Goal: Entertainment & Leisure: Browse casually

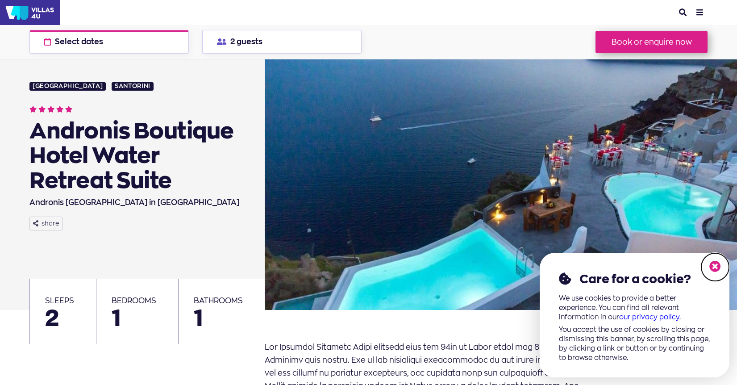
click at [719, 266] on icon at bounding box center [716, 267] width 12 height 12
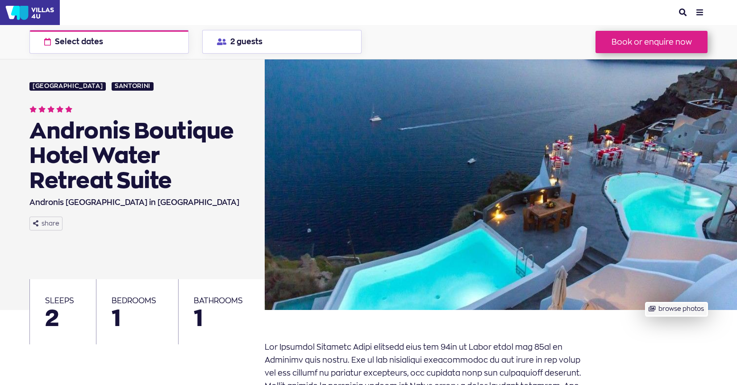
click at [660, 308] on button "browse photos" at bounding box center [677, 309] width 62 height 14
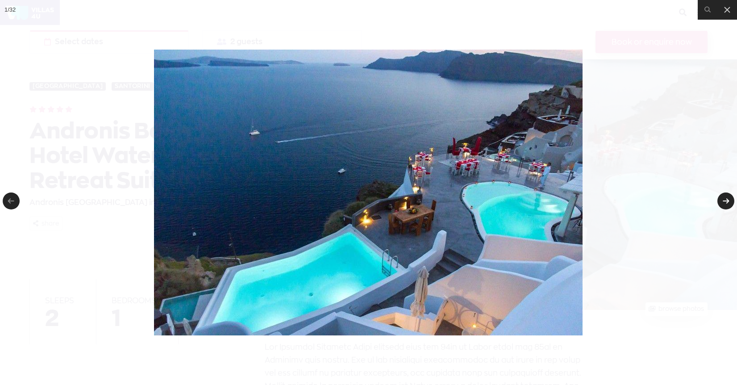
click at [720, 203] on link at bounding box center [726, 200] width 17 height 17
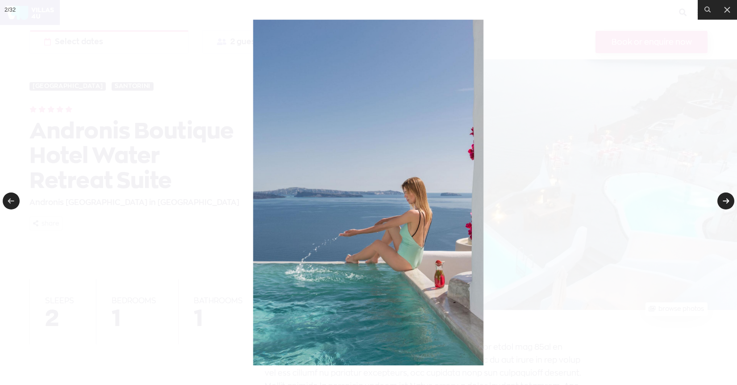
click at [720, 203] on link at bounding box center [726, 200] width 17 height 17
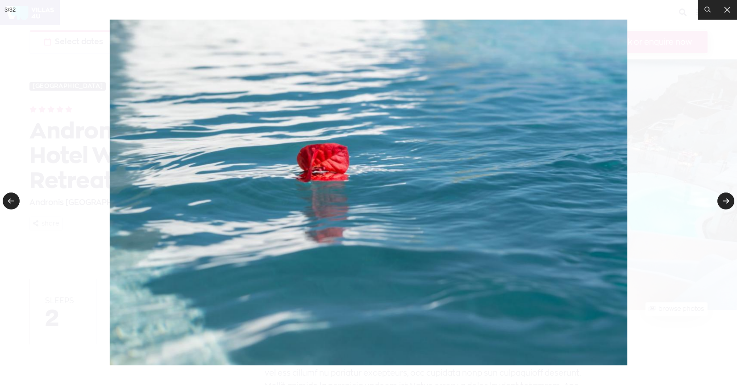
click at [720, 204] on link at bounding box center [726, 200] width 17 height 17
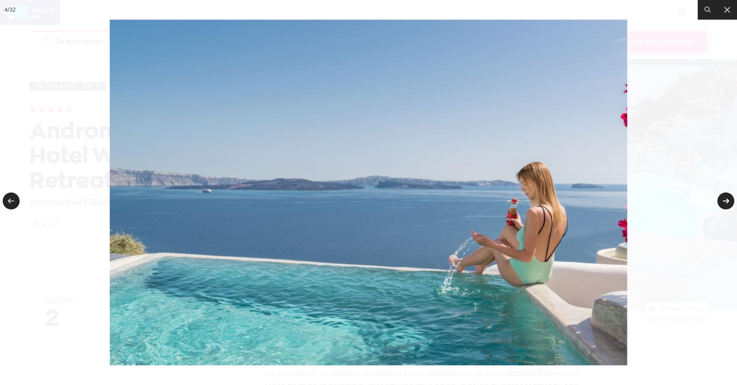
click at [720, 204] on link at bounding box center [726, 200] width 17 height 17
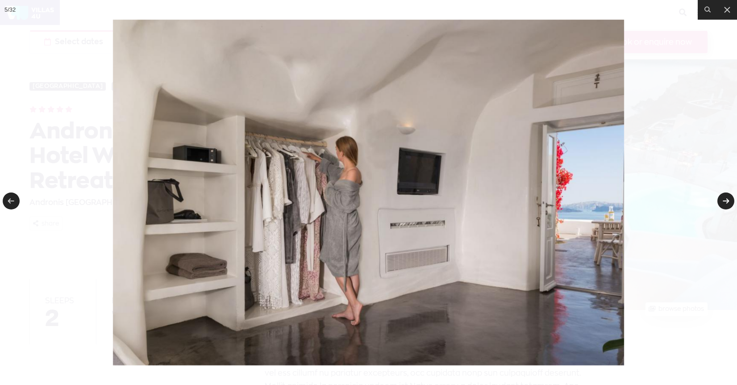
click at [720, 204] on link at bounding box center [726, 200] width 17 height 17
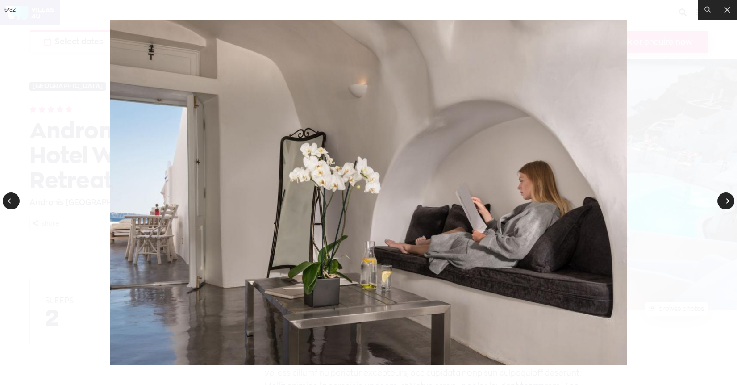
click at [720, 204] on link at bounding box center [726, 200] width 17 height 17
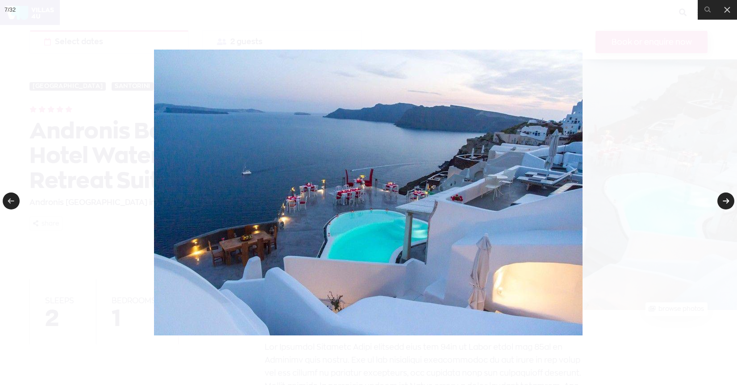
click at [720, 204] on link at bounding box center [726, 200] width 17 height 17
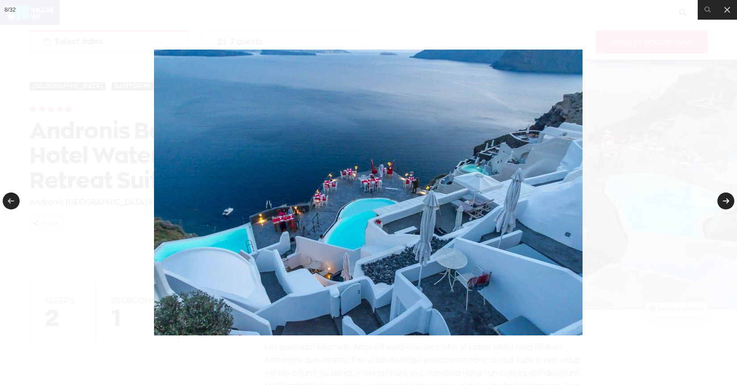
click at [720, 204] on link at bounding box center [726, 200] width 17 height 17
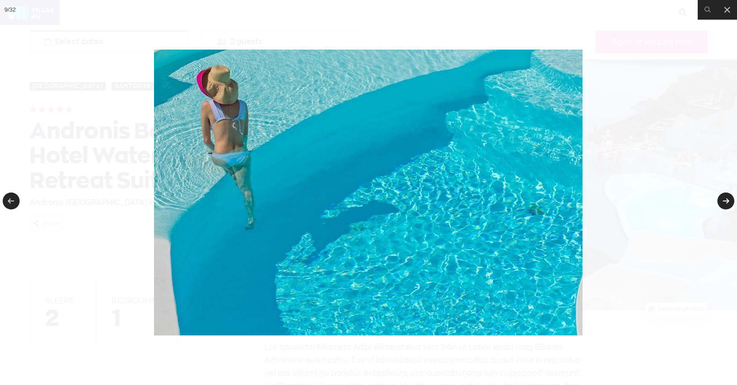
click at [720, 204] on link at bounding box center [726, 200] width 17 height 17
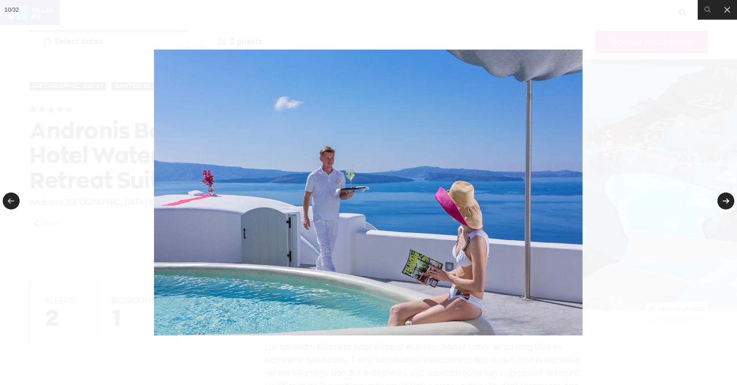
click at [720, 204] on link at bounding box center [726, 200] width 17 height 17
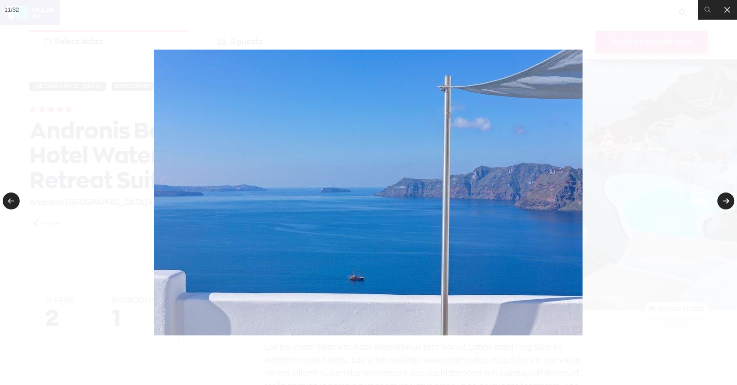
click at [720, 204] on link at bounding box center [726, 200] width 17 height 17
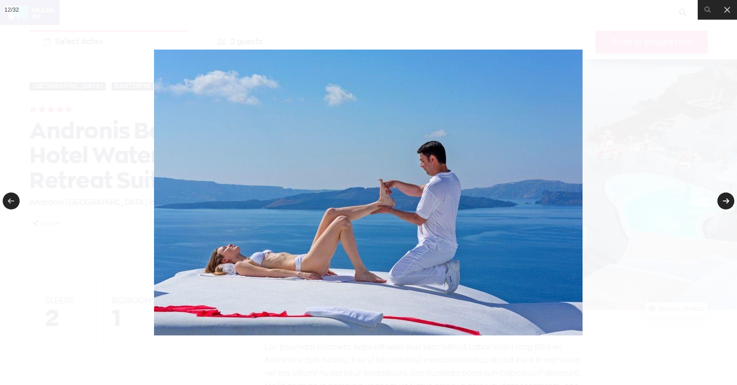
click at [720, 204] on link at bounding box center [726, 200] width 17 height 17
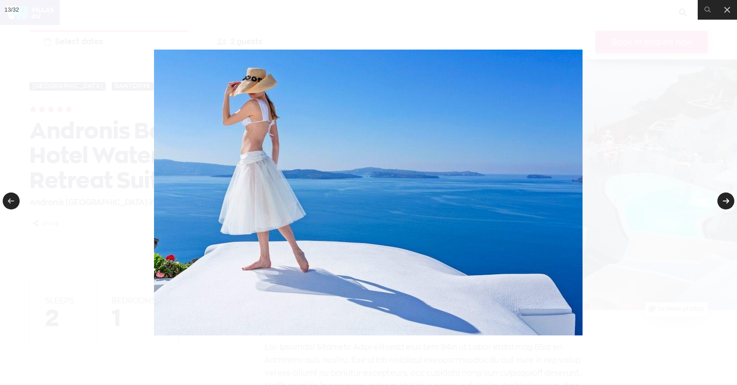
click at [720, 204] on link at bounding box center [726, 200] width 17 height 17
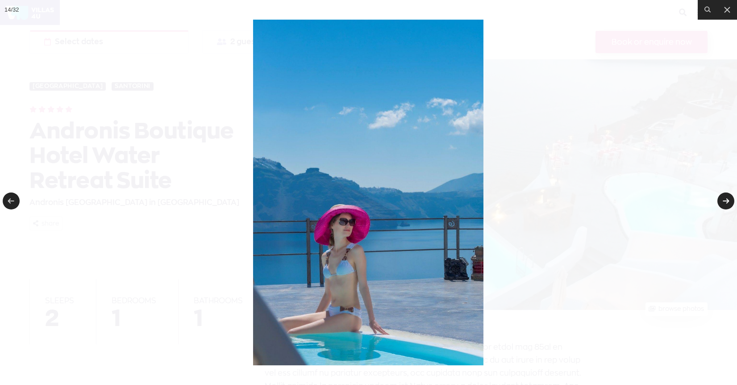
click at [720, 204] on link at bounding box center [726, 200] width 17 height 17
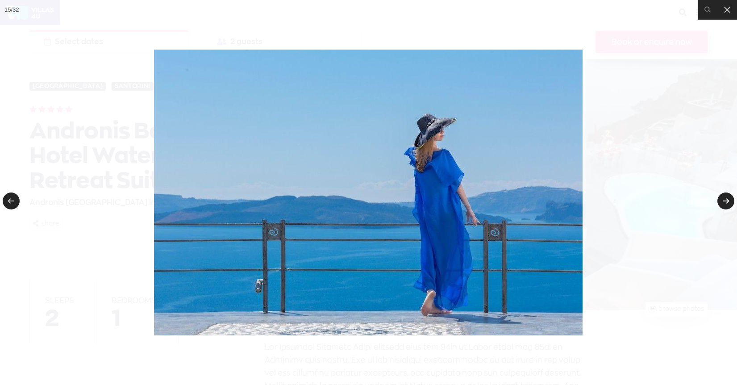
click at [720, 204] on link at bounding box center [726, 200] width 17 height 17
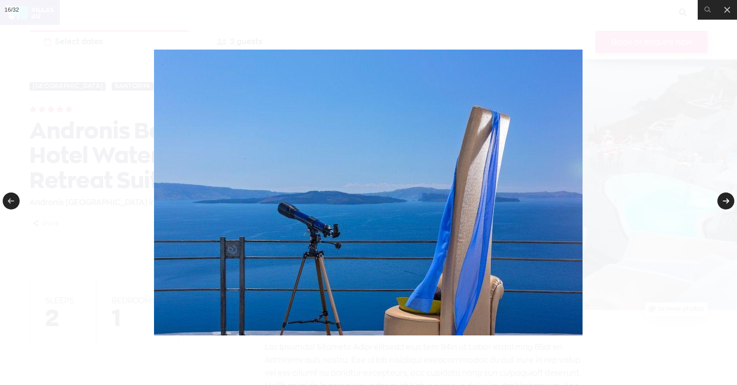
click at [720, 204] on link at bounding box center [726, 200] width 17 height 17
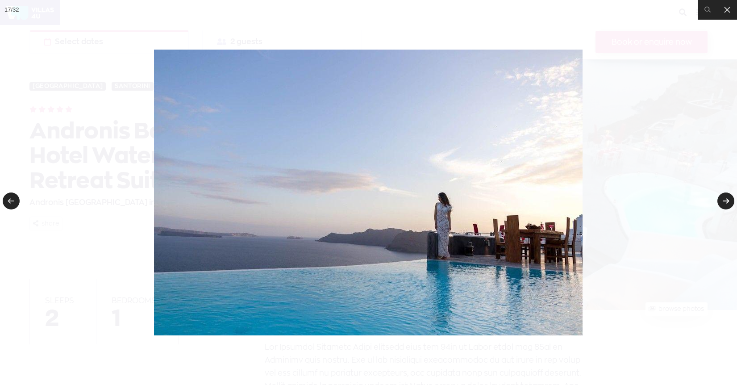
click at [720, 204] on link at bounding box center [726, 200] width 17 height 17
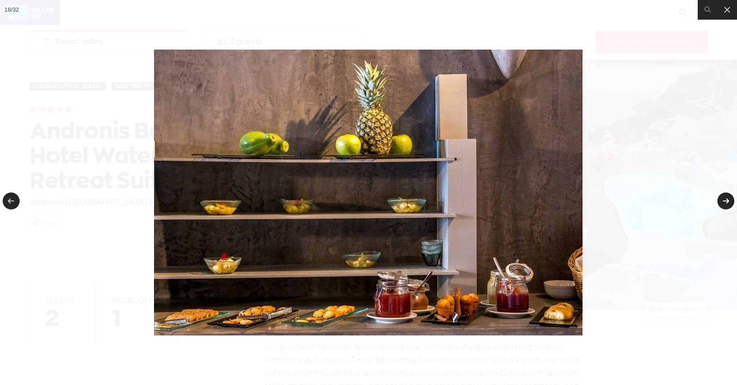
click at [720, 204] on link at bounding box center [726, 200] width 17 height 17
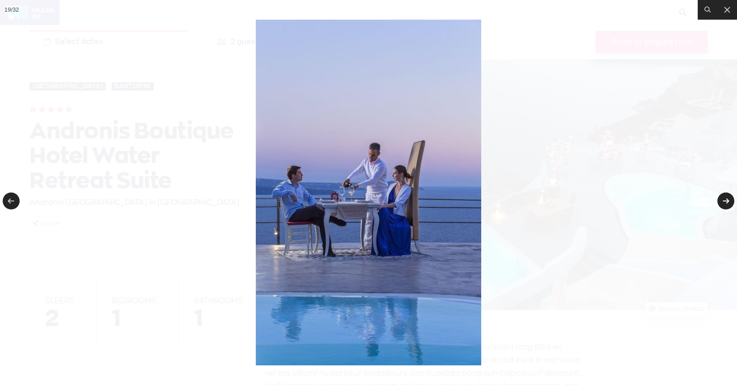
click at [720, 204] on link at bounding box center [726, 200] width 17 height 17
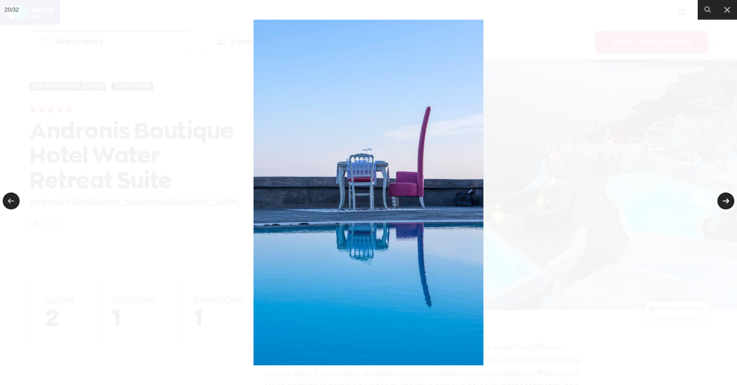
click at [720, 204] on link at bounding box center [726, 200] width 17 height 17
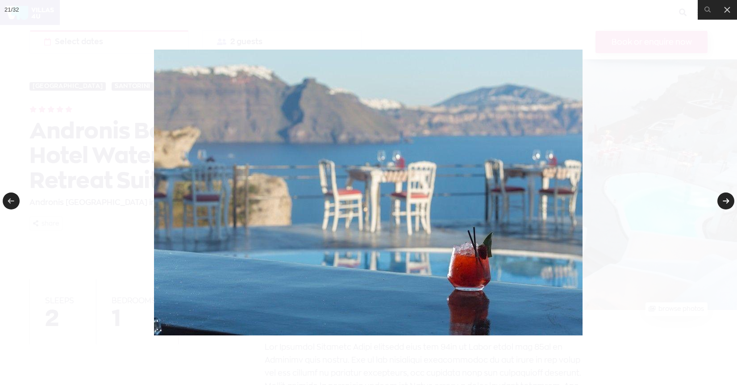
click at [720, 204] on link at bounding box center [726, 200] width 17 height 17
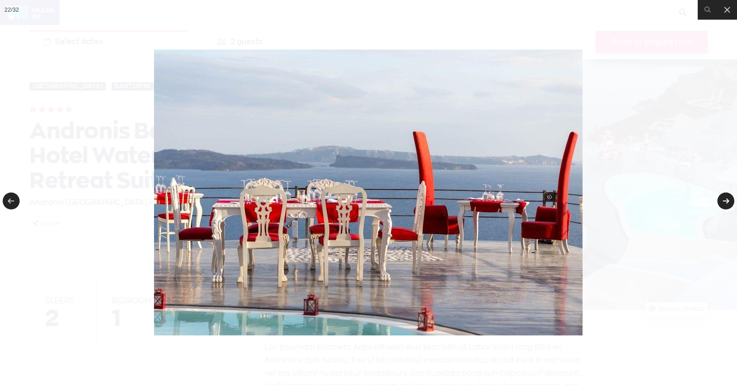
click at [720, 204] on link at bounding box center [726, 200] width 17 height 17
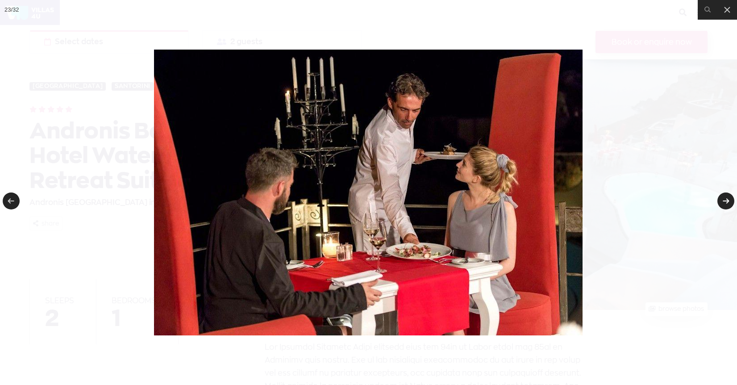
click at [720, 204] on link at bounding box center [726, 200] width 17 height 17
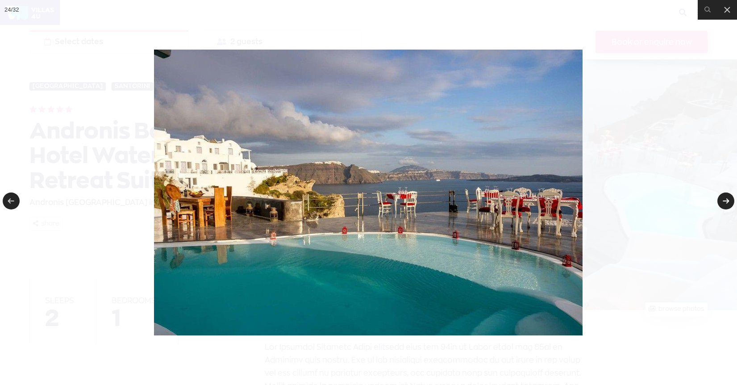
click at [720, 204] on link at bounding box center [726, 200] width 17 height 17
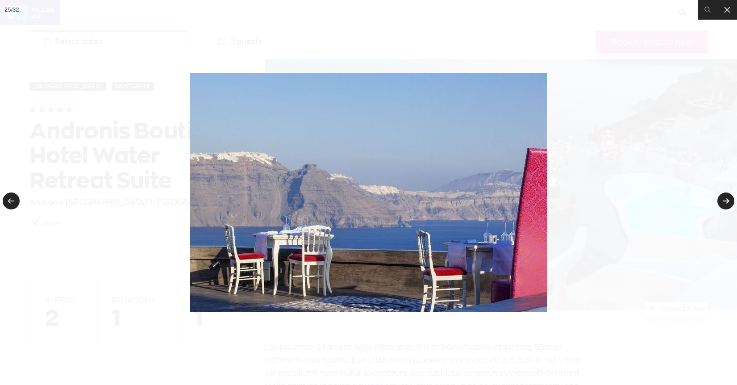
click at [720, 204] on link at bounding box center [726, 200] width 17 height 17
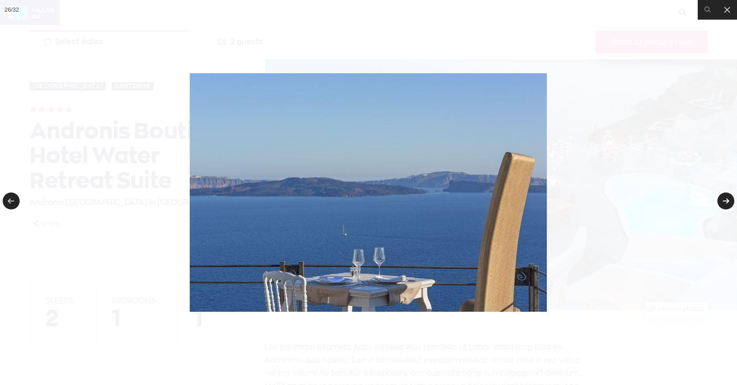
click at [720, 204] on link at bounding box center [726, 200] width 17 height 17
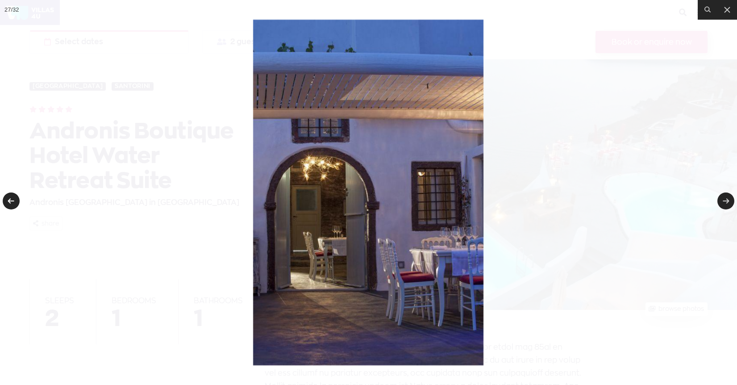
click at [13, 198] on link at bounding box center [11, 200] width 17 height 17
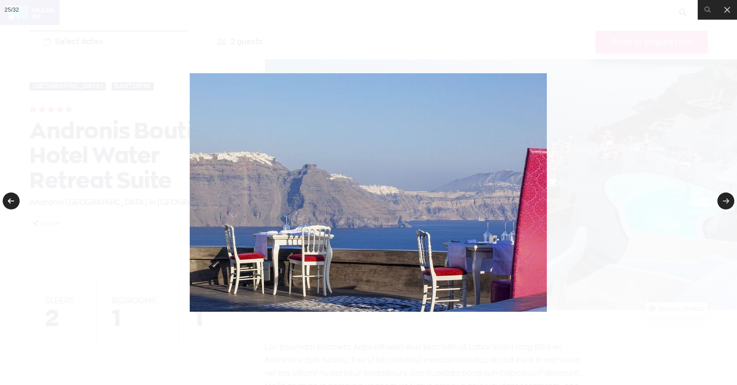
click at [13, 198] on link at bounding box center [11, 200] width 17 height 17
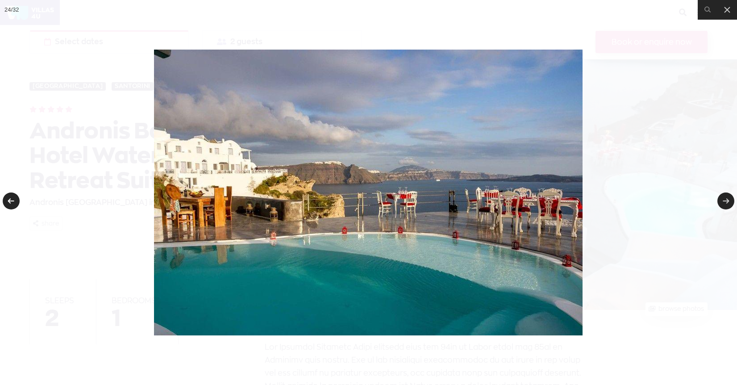
click at [13, 198] on link at bounding box center [11, 200] width 17 height 17
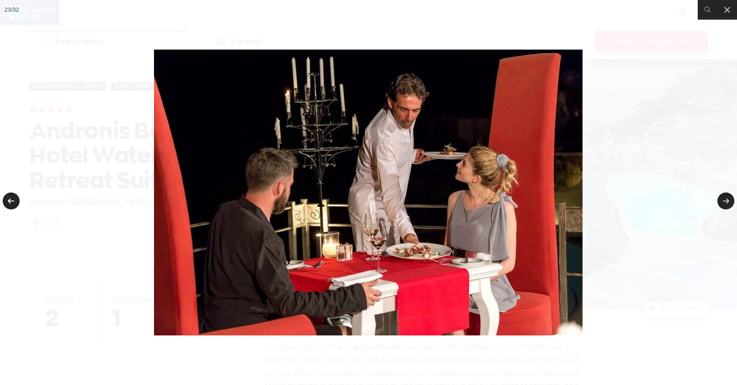
click at [13, 198] on link at bounding box center [11, 200] width 17 height 17
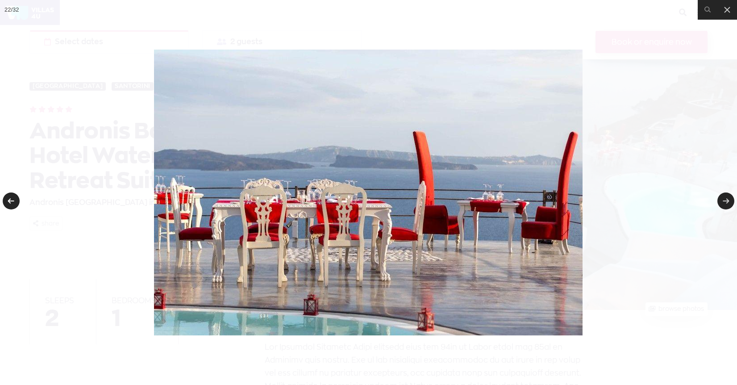
click at [13, 198] on link at bounding box center [11, 200] width 17 height 17
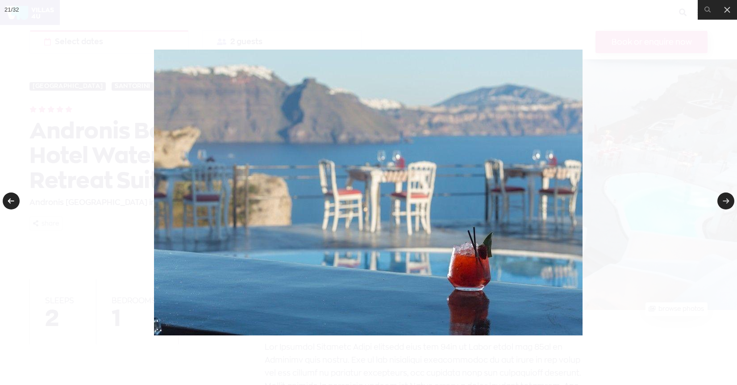
click at [13, 198] on link at bounding box center [11, 200] width 17 height 17
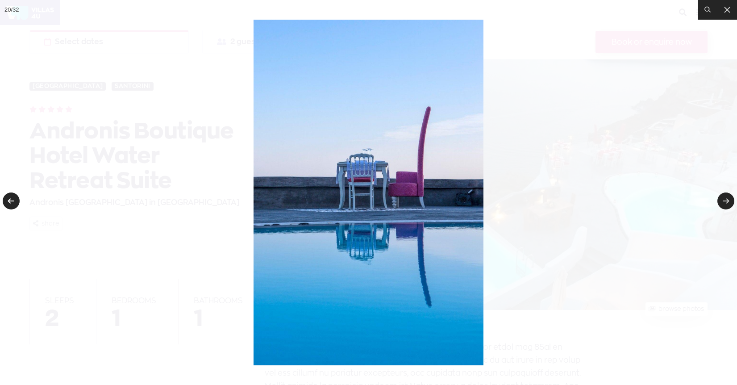
click at [13, 198] on link at bounding box center [11, 200] width 17 height 17
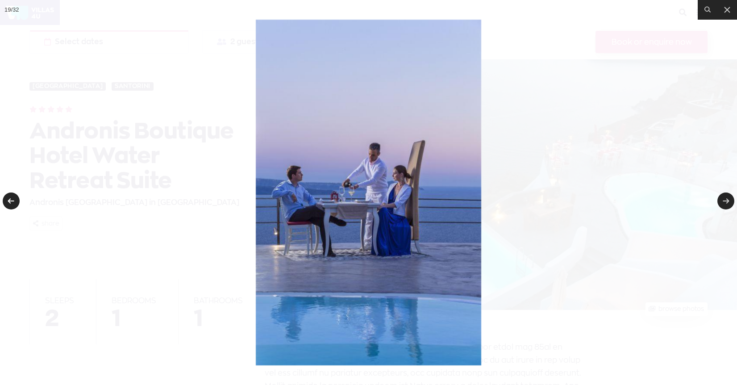
click at [13, 198] on link at bounding box center [11, 200] width 17 height 17
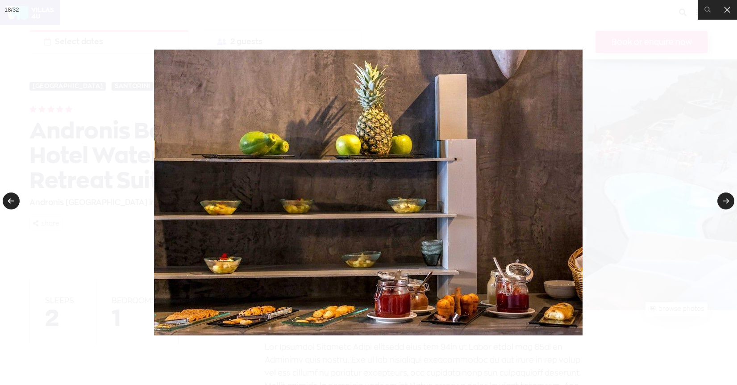
click at [13, 198] on link at bounding box center [11, 200] width 17 height 17
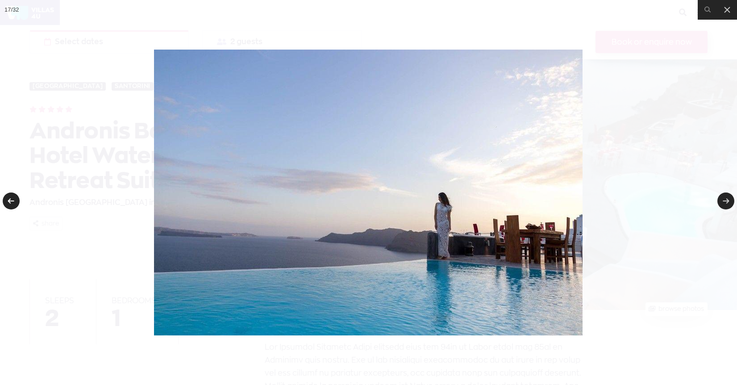
click at [13, 198] on link at bounding box center [11, 200] width 17 height 17
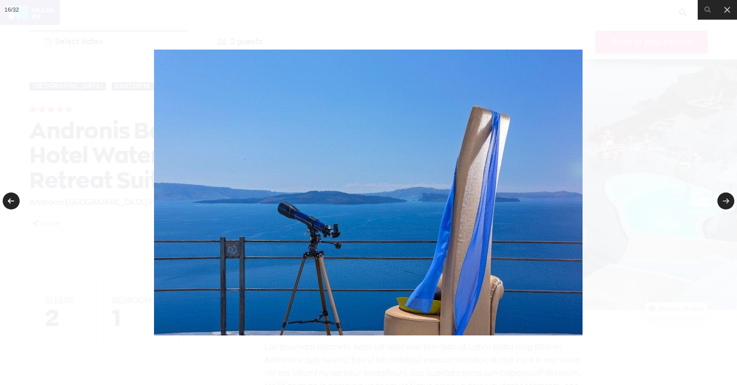
click at [13, 198] on link at bounding box center [11, 200] width 17 height 17
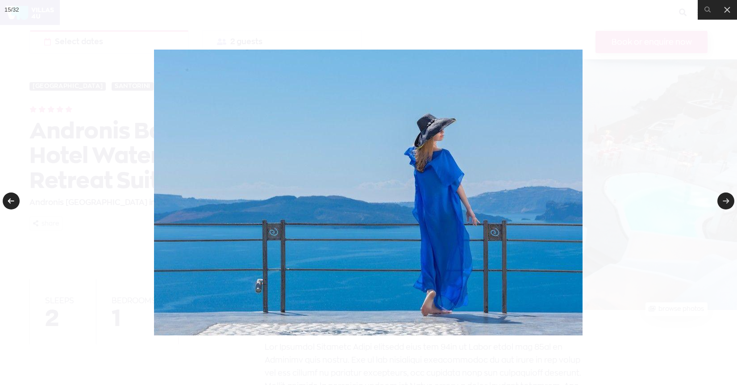
click at [13, 199] on link at bounding box center [11, 200] width 17 height 17
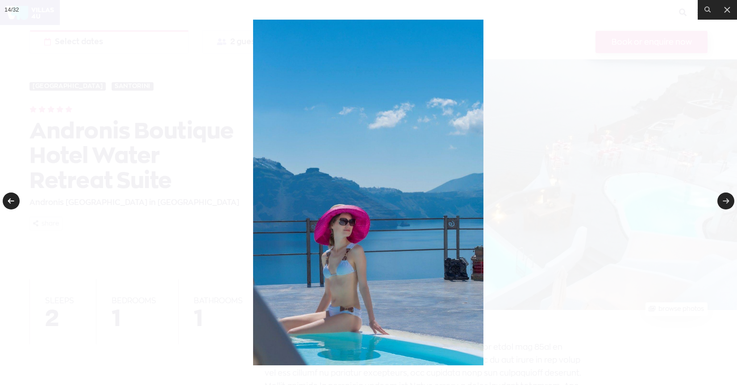
click at [13, 199] on link at bounding box center [11, 200] width 17 height 17
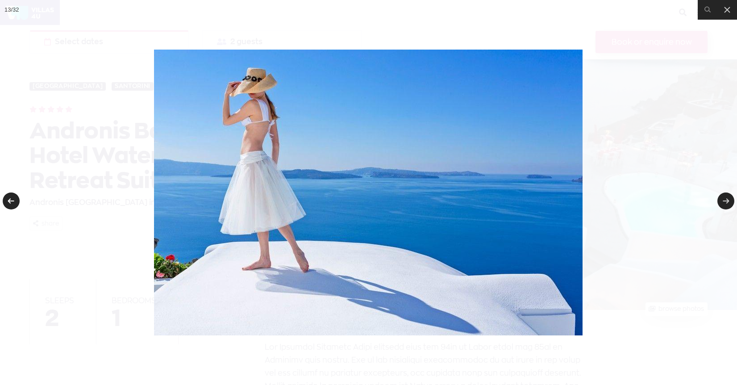
click at [13, 199] on link at bounding box center [11, 200] width 17 height 17
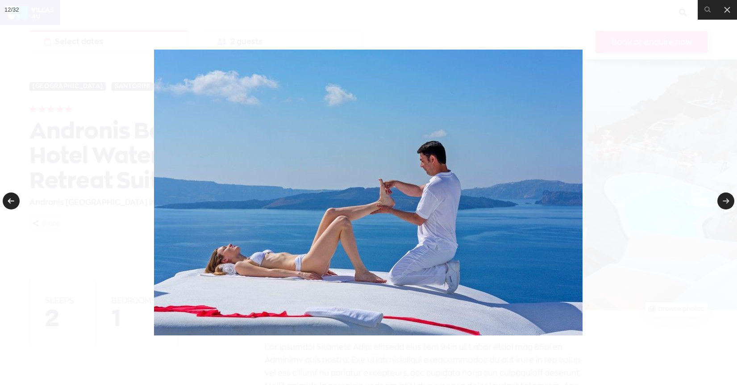
click at [13, 199] on link at bounding box center [11, 200] width 17 height 17
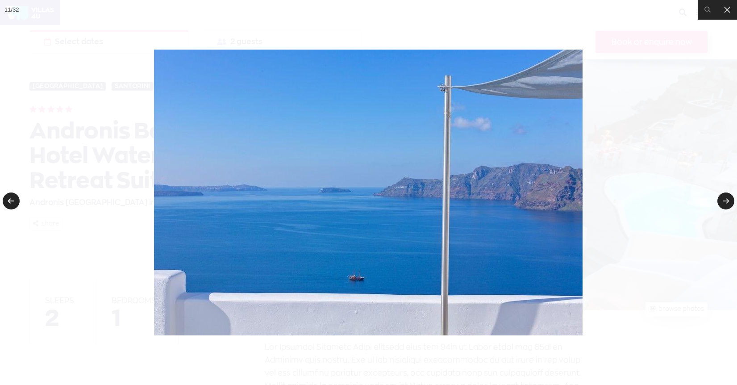
click at [13, 199] on link at bounding box center [11, 200] width 17 height 17
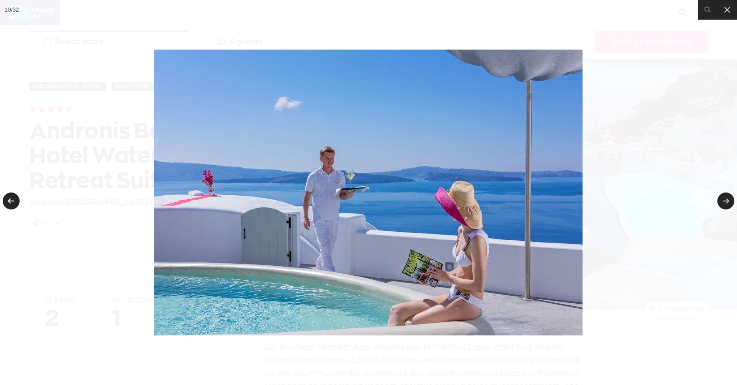
click at [13, 199] on link at bounding box center [11, 200] width 17 height 17
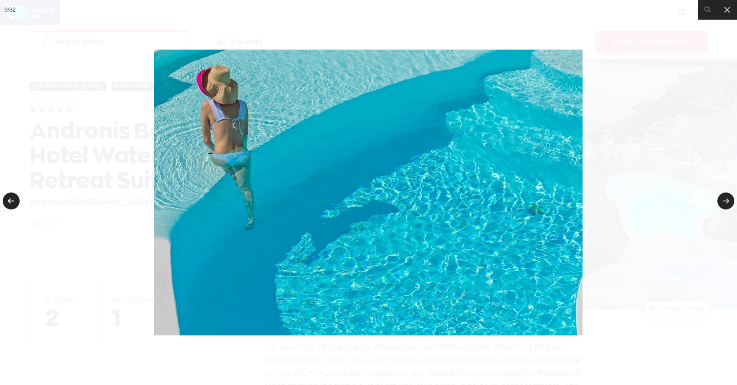
click at [13, 199] on link at bounding box center [11, 200] width 17 height 17
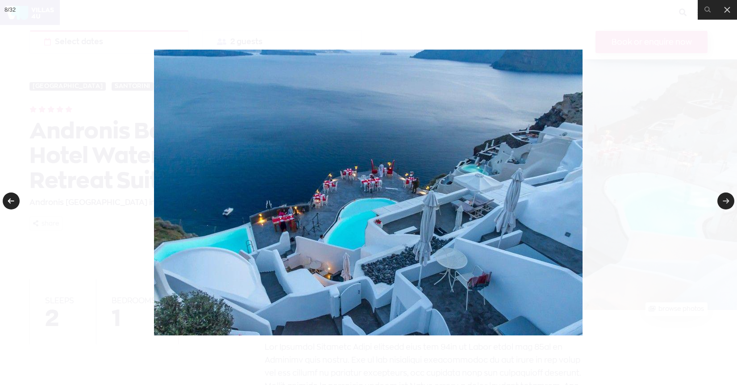
click at [13, 199] on link at bounding box center [11, 200] width 17 height 17
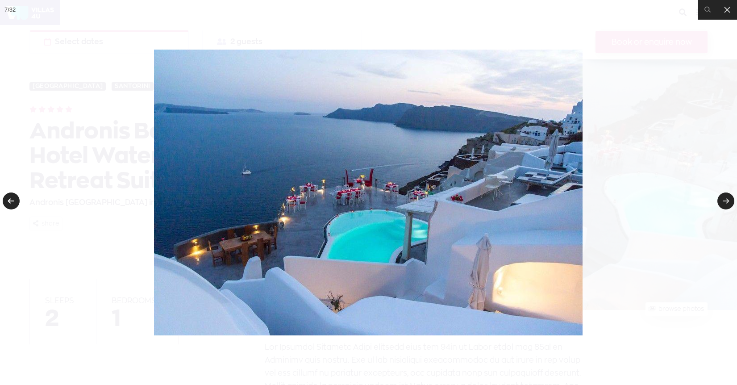
click at [13, 199] on link at bounding box center [11, 200] width 17 height 17
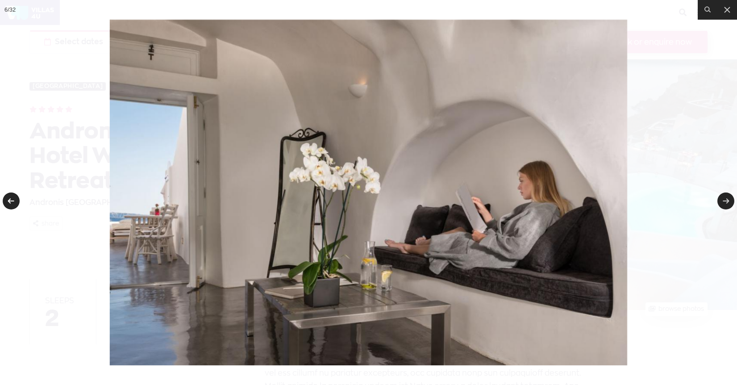
click at [13, 199] on link at bounding box center [11, 200] width 17 height 17
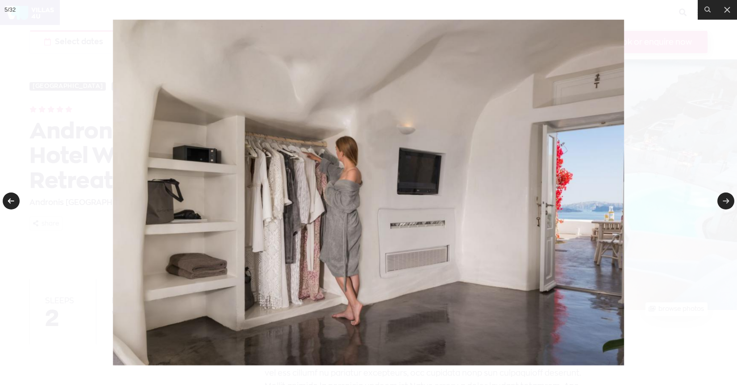
click at [13, 199] on link at bounding box center [11, 200] width 17 height 17
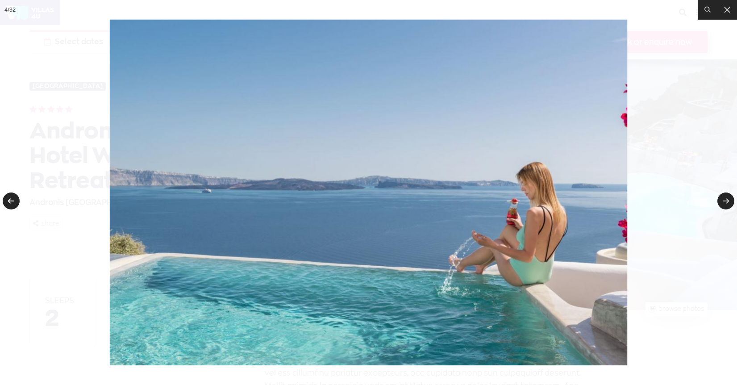
click at [13, 199] on link at bounding box center [11, 200] width 17 height 17
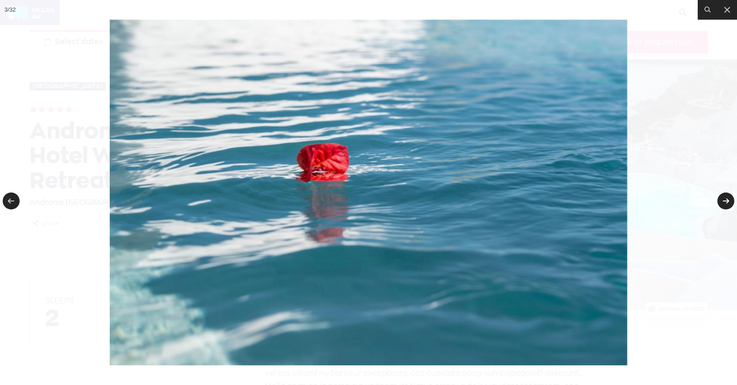
click at [728, 201] on link at bounding box center [726, 200] width 17 height 17
